Goal: Check status: Check status

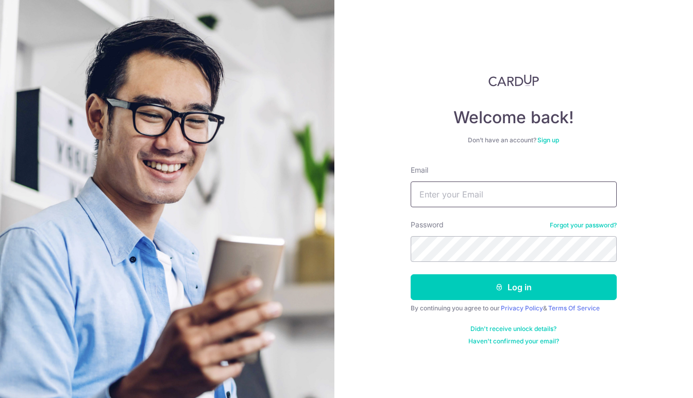
type input "[EMAIL_ADDRESS][DOMAIN_NAME]"
click at [513, 287] on button "Log in" at bounding box center [514, 287] width 206 height 26
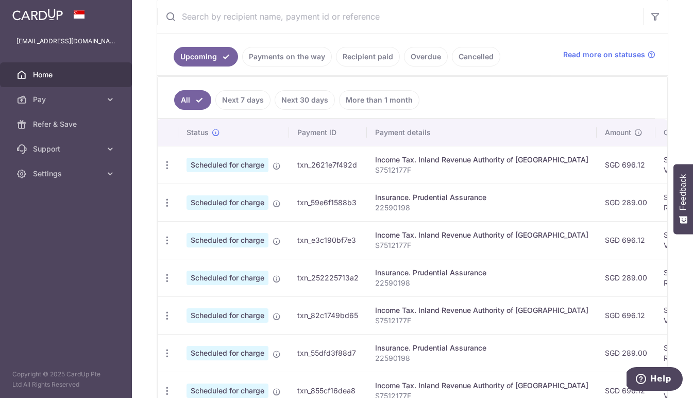
scroll to position [199, 0]
click at [300, 60] on link "Payments on the way" at bounding box center [287, 57] width 90 height 20
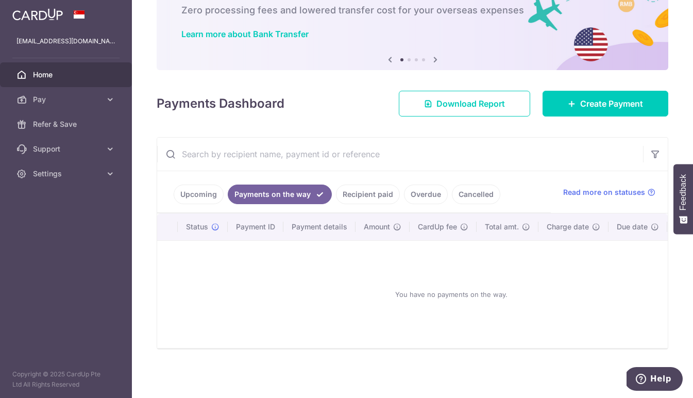
scroll to position [26, 0]
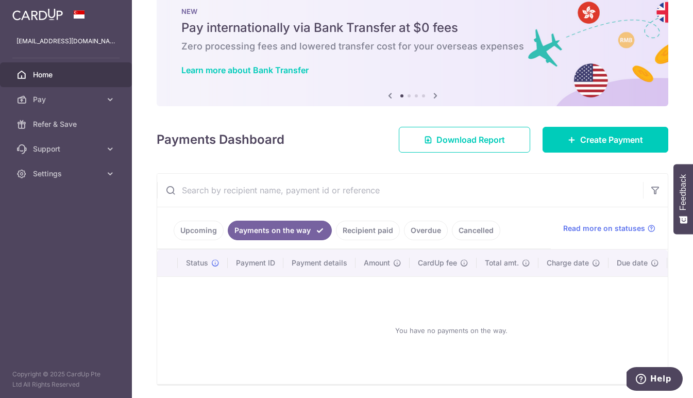
click at [369, 230] on link "Recipient paid" at bounding box center [368, 230] width 64 height 20
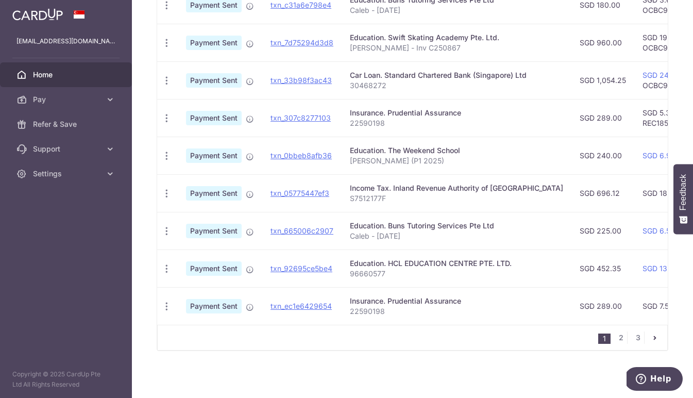
scroll to position [355, 0]
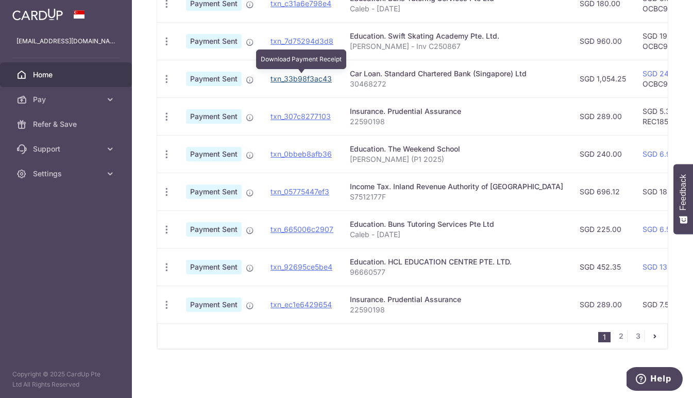
click at [308, 80] on link "txn_33b98f3ac43" at bounding box center [300, 78] width 61 height 9
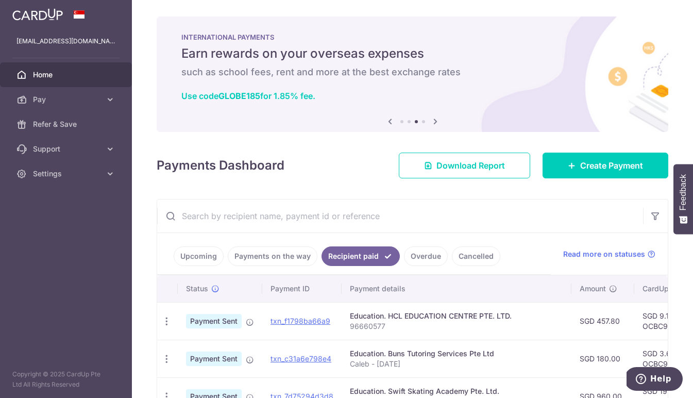
scroll to position [0, 0]
